Goal: Task Accomplishment & Management: Manage account settings

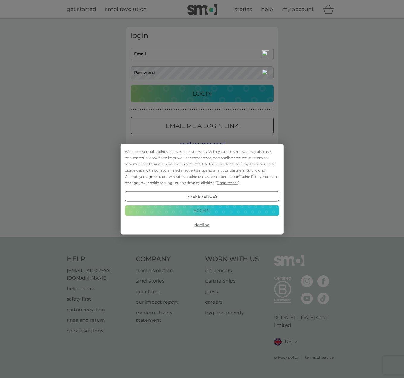
type input "[EMAIL_ADDRESS][DOMAIN_NAME]"
click at [209, 212] on button "Accept" at bounding box center [202, 210] width 154 height 11
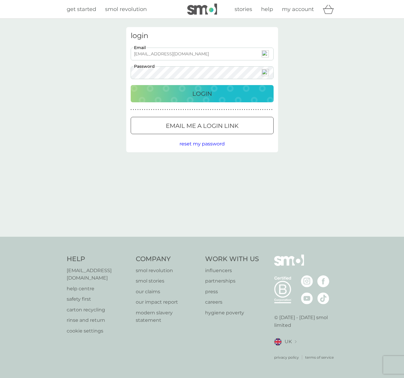
click at [199, 93] on p "Login" at bounding box center [202, 94] width 20 height 10
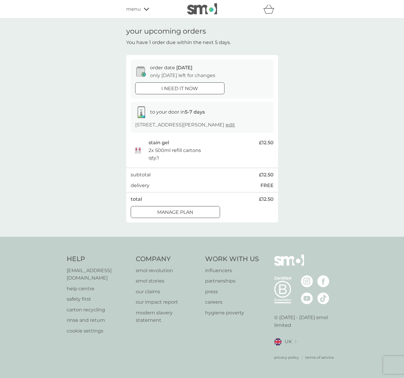
click at [189, 212] on p "Manage plan" at bounding box center [175, 213] width 36 height 8
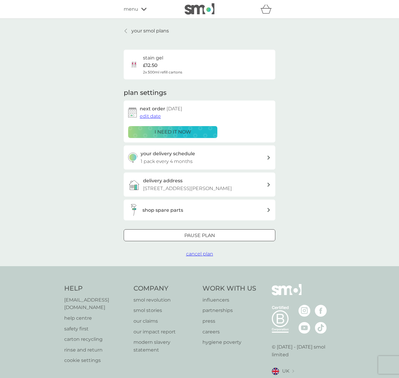
click at [269, 157] on icon at bounding box center [268, 158] width 3 height 4
select select "4"
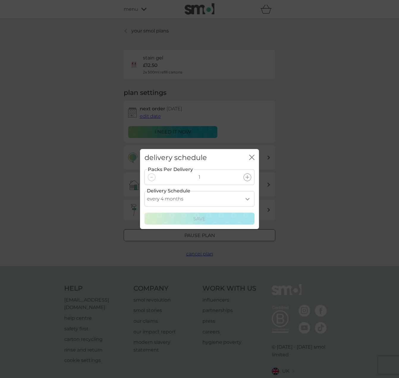
click at [251, 158] on icon "close" at bounding box center [251, 157] width 2 height 5
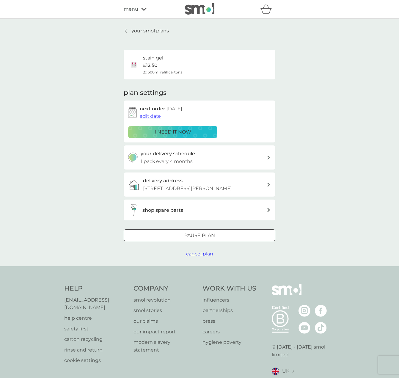
click at [152, 117] on span "edit date" at bounding box center [150, 116] width 21 height 6
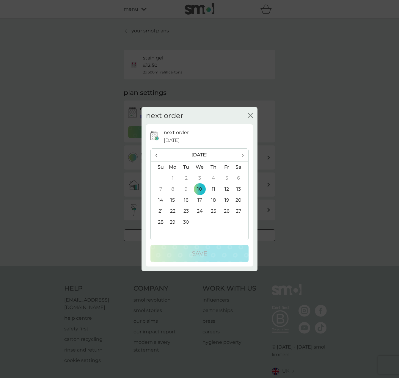
click at [242, 154] on span "›" at bounding box center [241, 155] width 6 height 12
click at [203, 200] on td "15" at bounding box center [200, 200] width 14 height 11
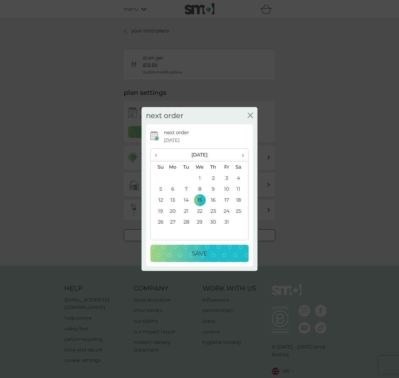
click at [199, 254] on p "Save" at bounding box center [199, 254] width 15 height 10
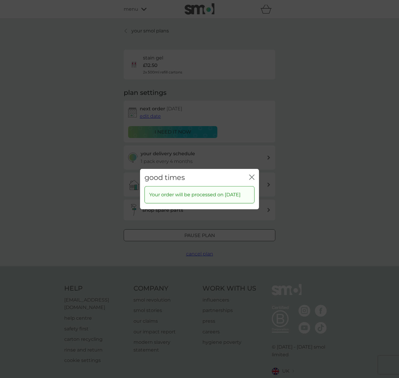
click at [317, 200] on div "good times close Your order will be processed on 15 Oct 2025" at bounding box center [199, 189] width 399 height 378
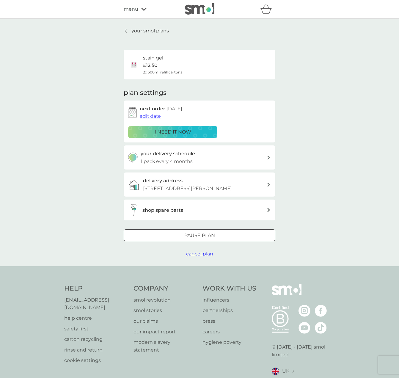
click at [154, 29] on p "your smol plans" at bounding box center [150, 31] width 37 height 8
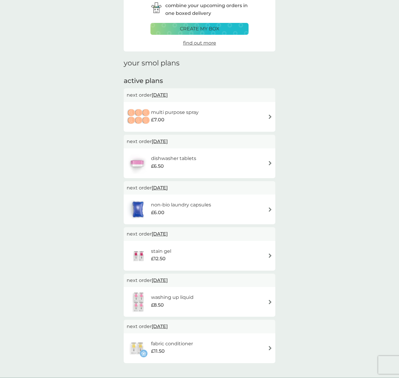
scroll to position [60, 0]
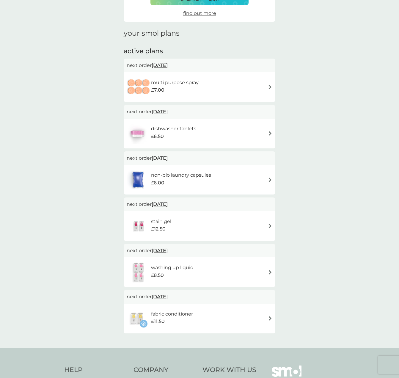
click at [167, 110] on span "19 Sep 2025" at bounding box center [160, 112] width 16 height 12
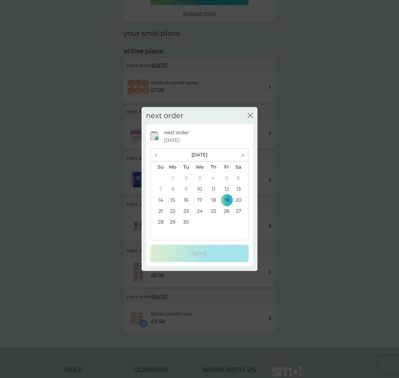
click at [227, 214] on td "26" at bounding box center [226, 211] width 13 height 11
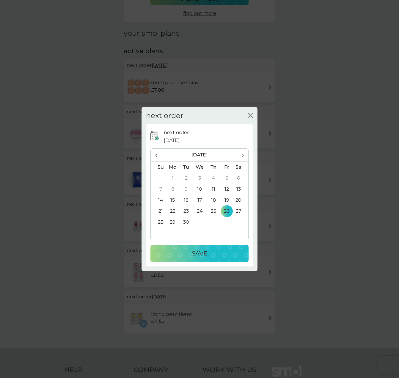
click at [209, 253] on div "Save" at bounding box center [200, 254] width 86 height 10
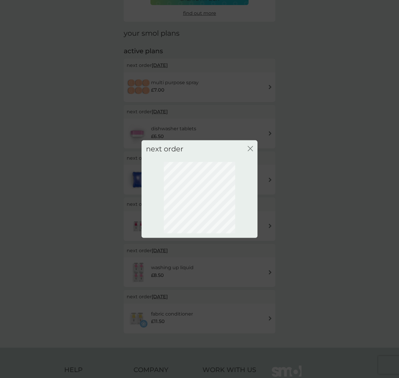
scroll to position [0, 0]
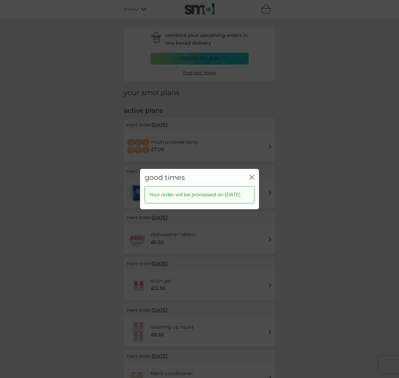
click at [252, 175] on icon "close" at bounding box center [251, 176] width 5 height 5
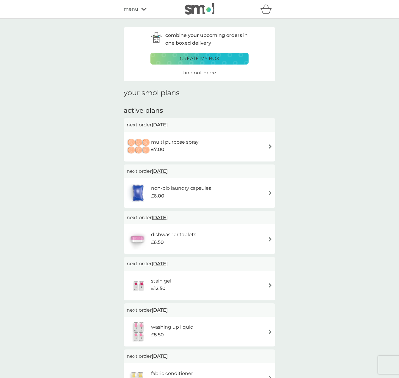
click at [165, 125] on span "15 Sep 2025" at bounding box center [160, 125] width 16 height 12
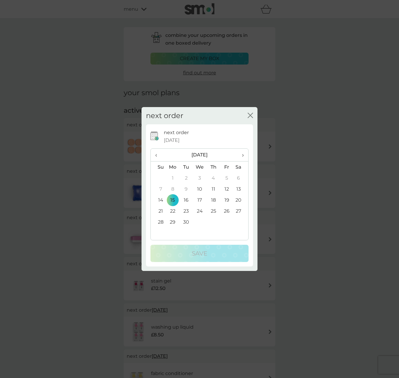
click at [229, 210] on td "26" at bounding box center [226, 211] width 13 height 11
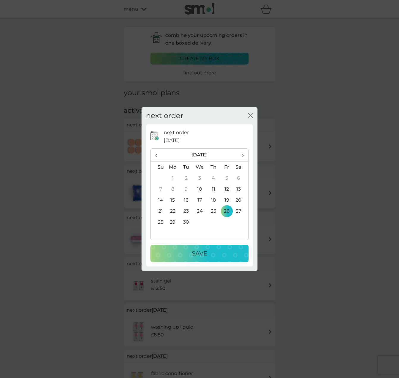
click at [251, 113] on icon "close" at bounding box center [250, 115] width 5 height 5
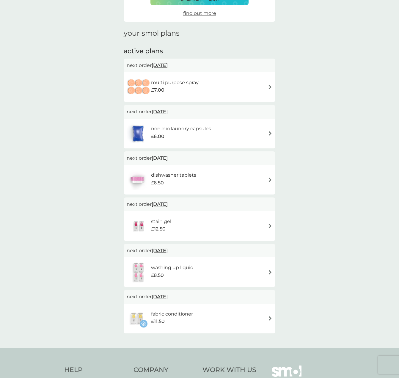
scroll to position [89, 0]
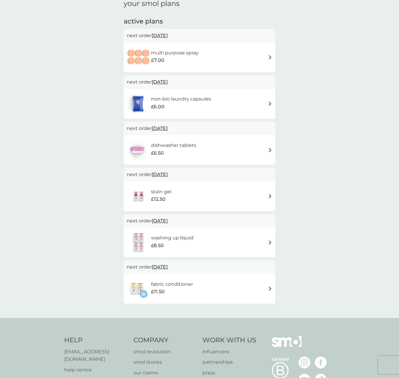
click at [164, 268] on span "15 Dec 2025" at bounding box center [160, 267] width 16 height 12
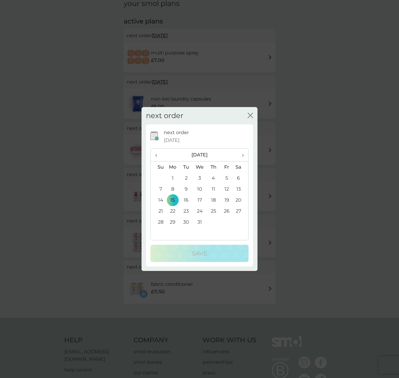
click at [155, 155] on th "‹" at bounding box center [158, 155] width 15 height 13
click at [201, 199] on td "15" at bounding box center [200, 200] width 14 height 11
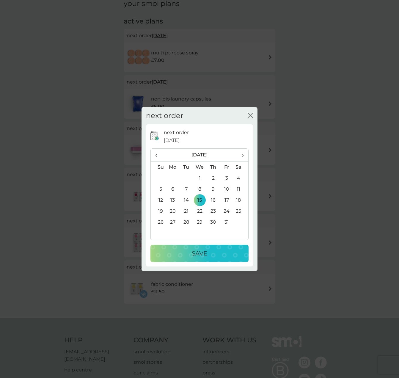
click at [203, 252] on p "Save" at bounding box center [199, 254] width 15 height 10
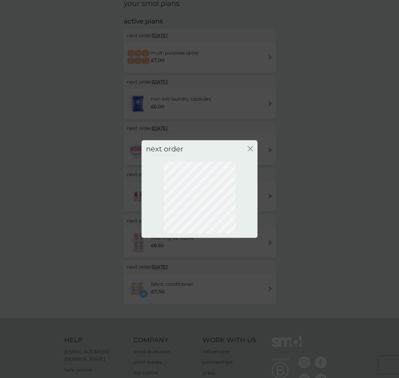
scroll to position [0, 0]
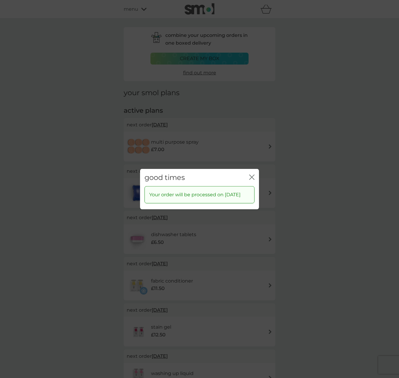
click at [252, 174] on icon "close" at bounding box center [251, 176] width 5 height 5
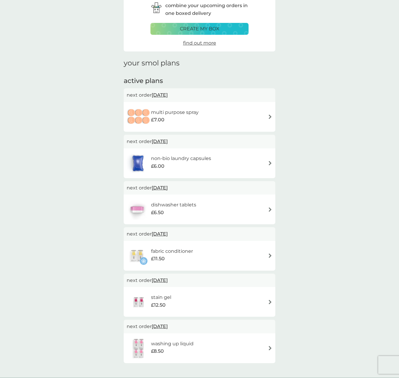
scroll to position [60, 0]
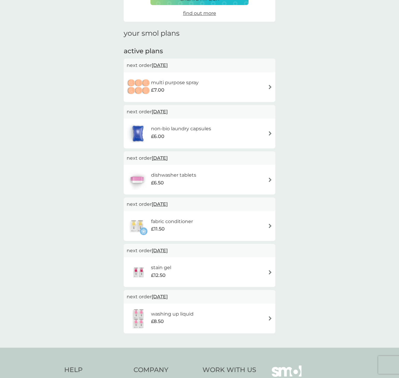
click at [168, 294] on span "17 Oct 2025" at bounding box center [160, 297] width 16 height 12
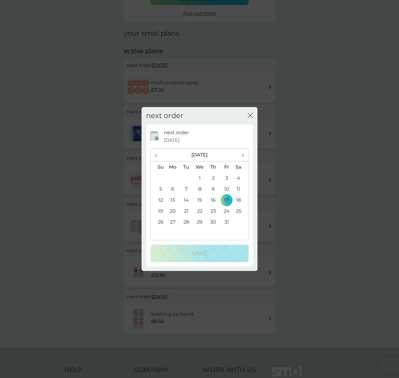
click at [201, 198] on td "15" at bounding box center [200, 200] width 14 height 11
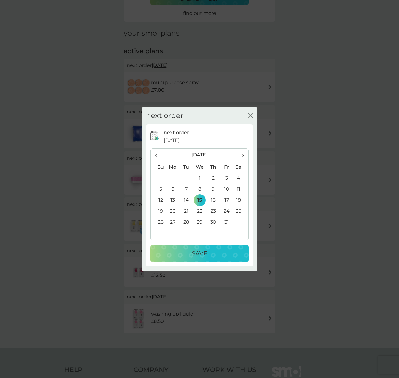
click at [197, 248] on button "Save" at bounding box center [200, 253] width 98 height 17
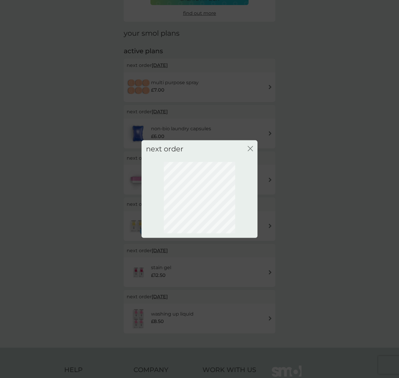
scroll to position [0, 0]
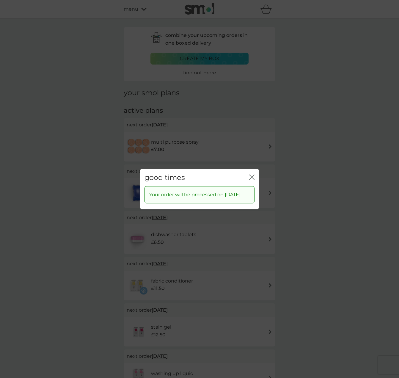
click at [252, 175] on icon "close" at bounding box center [251, 177] width 2 height 5
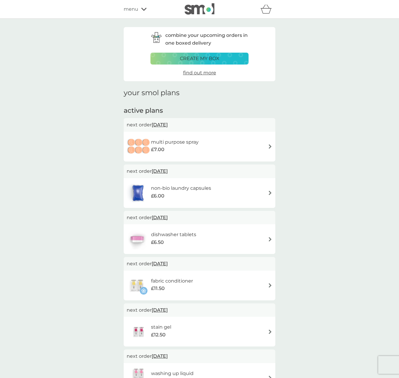
click at [166, 126] on span "15 Sep 2025" at bounding box center [160, 125] width 16 height 12
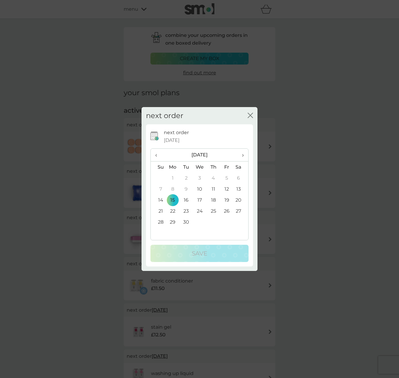
click at [244, 156] on th "›" at bounding box center [241, 155] width 15 height 13
click at [201, 199] on td "12" at bounding box center [200, 200] width 14 height 11
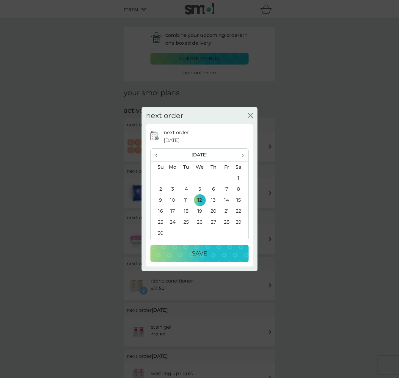
click at [209, 251] on div "Save" at bounding box center [200, 254] width 86 height 10
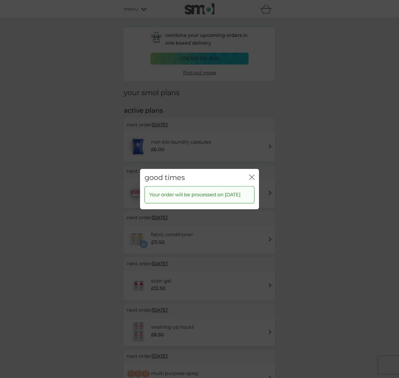
click at [250, 174] on icon "close" at bounding box center [251, 176] width 5 height 5
